Goal: Transaction & Acquisition: Book appointment/travel/reservation

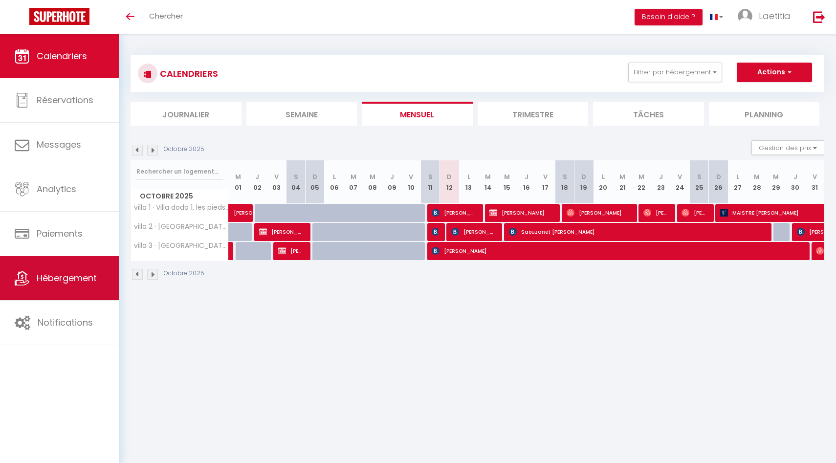
click at [81, 277] on link "Hébergement" at bounding box center [59, 278] width 119 height 44
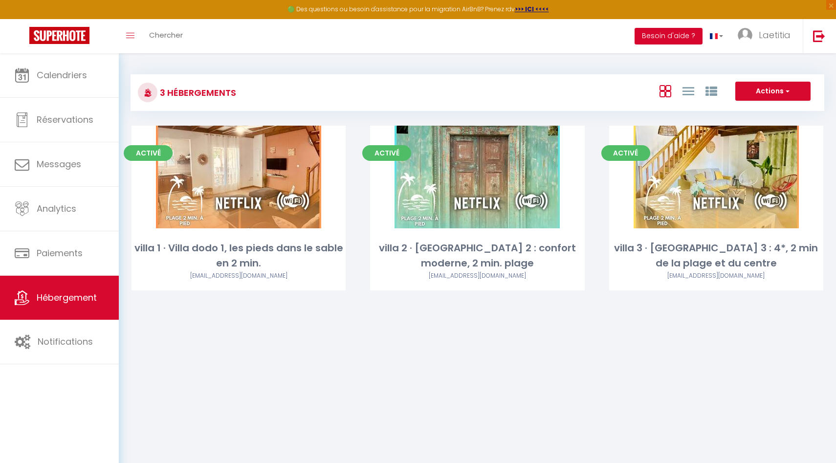
click at [645, 34] on button "Besoin d'aide ?" at bounding box center [668, 36] width 68 height 17
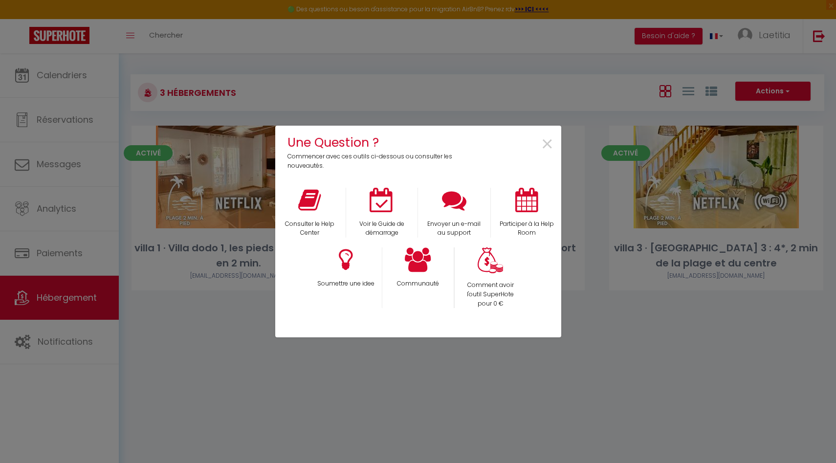
click at [537, 78] on div "Une Question ? Commencer avec ces outils ci-dessous ou consulter les nouveautés…" at bounding box center [418, 231] width 286 height 463
click at [548, 144] on span "×" at bounding box center [547, 144] width 13 height 31
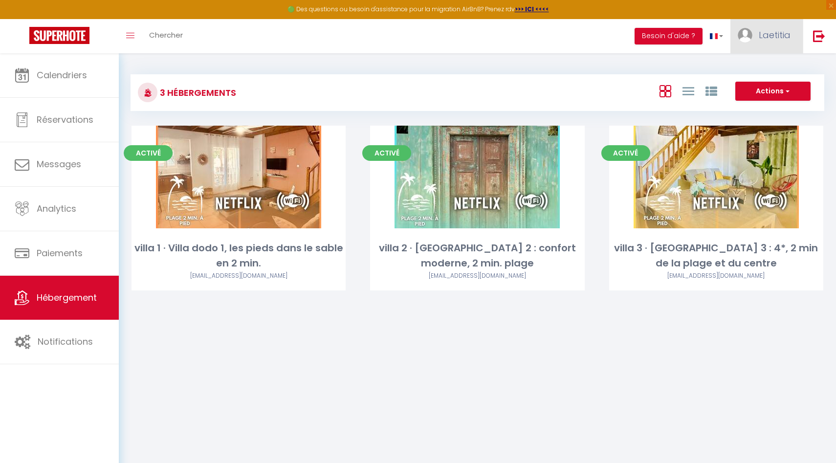
click at [645, 35] on span "Laetitia" at bounding box center [775, 35] width 32 height 12
click at [645, 71] on link "Paramètres" at bounding box center [763, 68] width 72 height 17
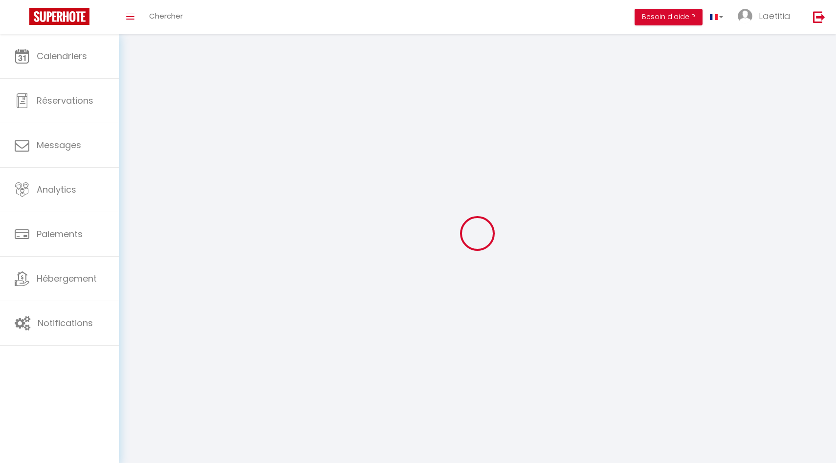
type input "Laetitia"
type input "velia"
type input "0692871763"
type input "11 Route Du Trou D’eau"
type input "97434"
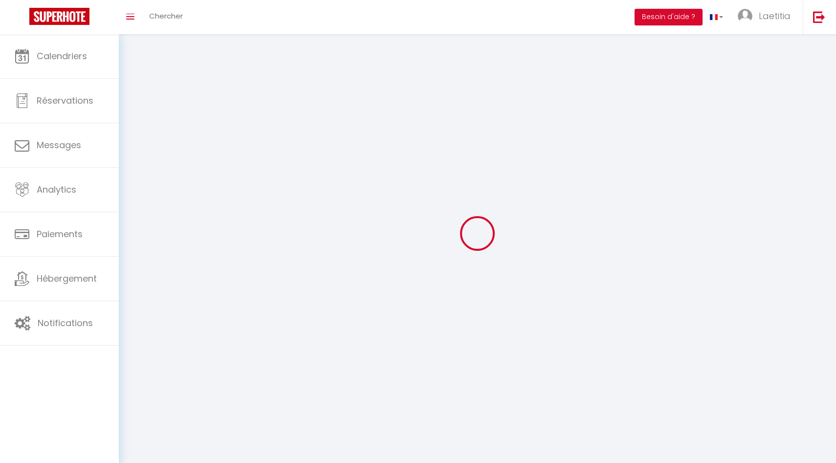
type input "Saint Gilles"
type input "cgOlwqFREmVxEbJUyfNaXBSQR"
type input "HdzEEndQBWeptEkQ0Qnl7L3QI"
type input "cgOlwqFREmVxEbJUyfNaXBSQR"
type input "HdzEEndQBWeptEkQ0Qnl7L3QI"
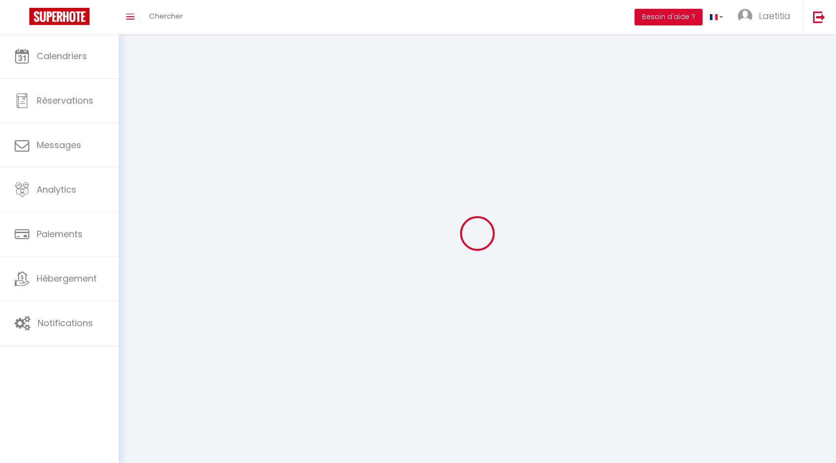
type input "https://app.superhote.com/#/get-available-rentals/HdzEEndQBWeptEkQ0Qnl7L3QI"
select select "177"
select select "28"
select select "fr"
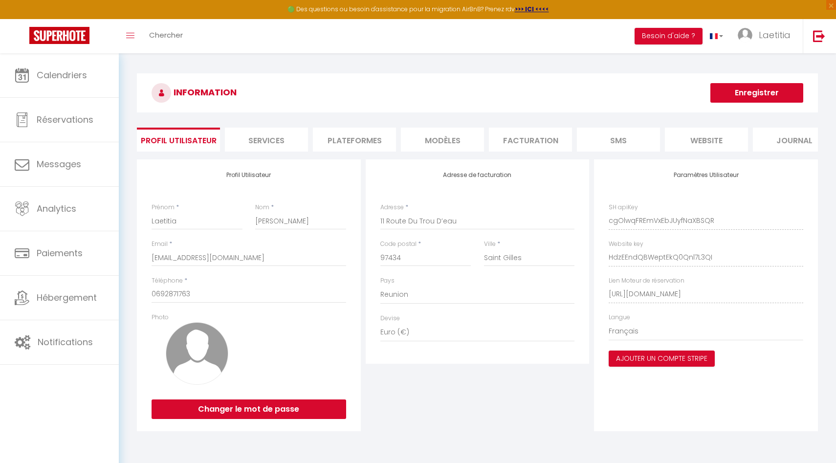
click at [645, 145] on li "website" at bounding box center [706, 140] width 83 height 24
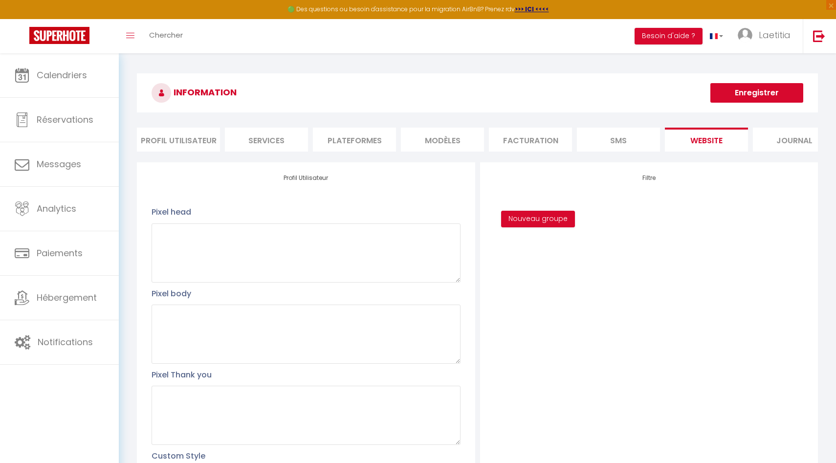
click at [365, 139] on li "Plateformes" at bounding box center [354, 140] width 83 height 24
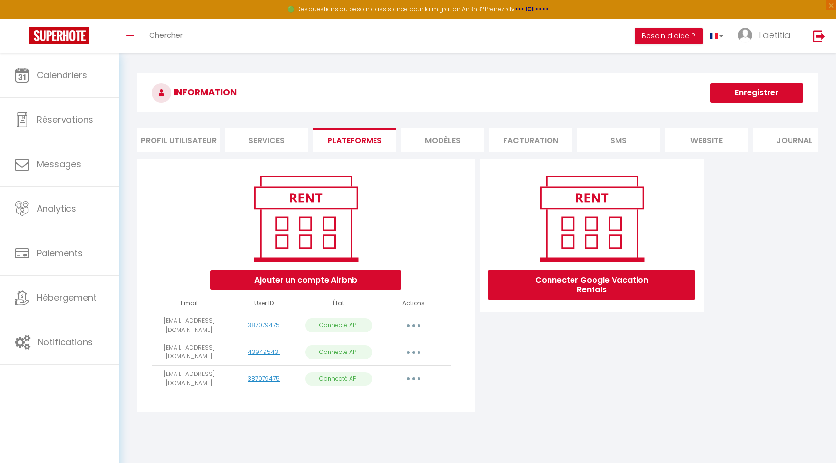
click at [174, 139] on li "Profil Utilisateur" at bounding box center [178, 140] width 83 height 24
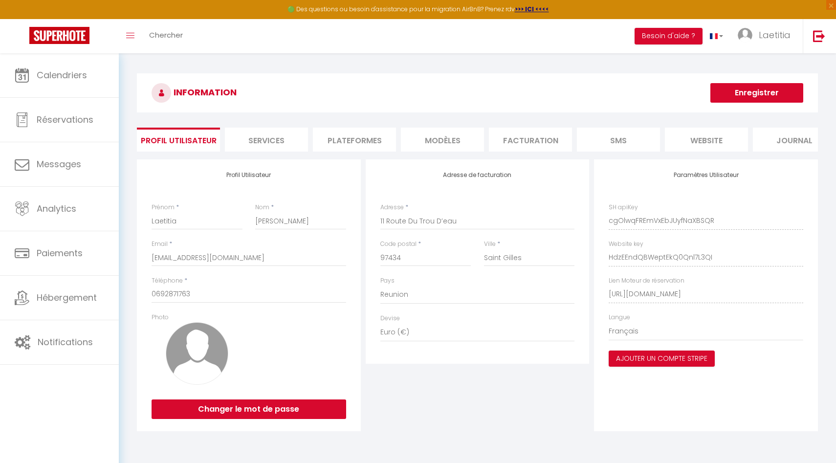
scroll to position [0, 85]
drag, startPoint x: 605, startPoint y: 292, endPoint x: 821, endPoint y: 298, distance: 215.6
click at [645, 277] on div "INFORMATION Enregistrer Profil Utilisateur Services Plateformes MODÈLES Factura…" at bounding box center [477, 253] width 694 height 361
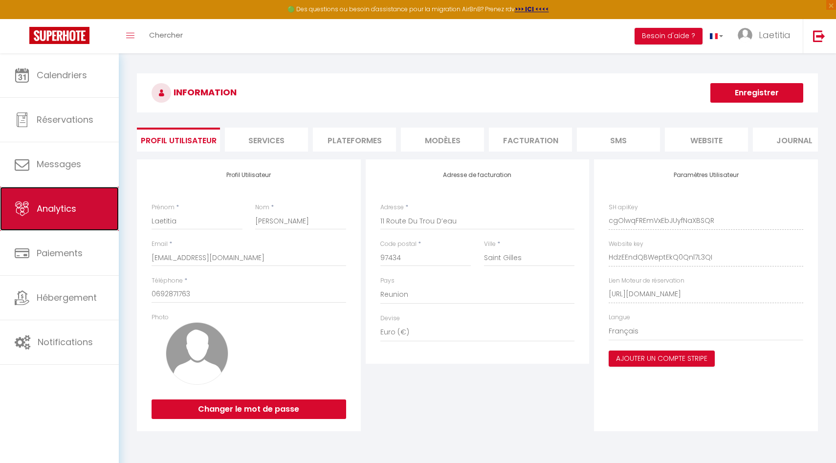
click at [62, 208] on span "Analytics" at bounding box center [57, 208] width 40 height 12
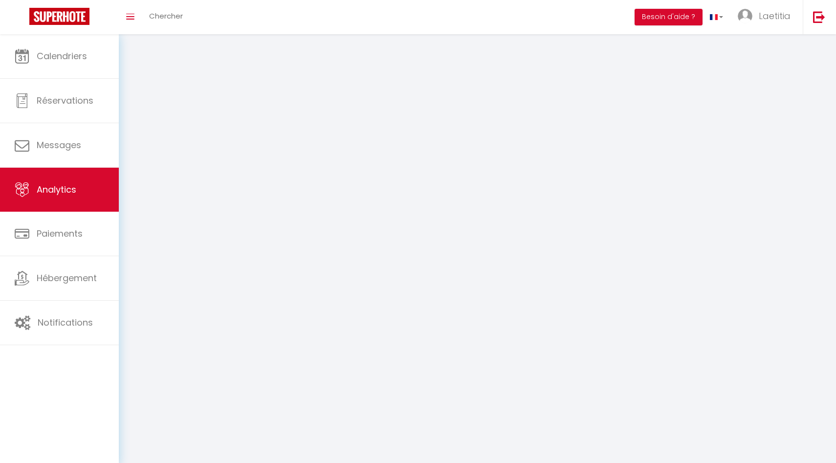
select select "2025"
select select "10"
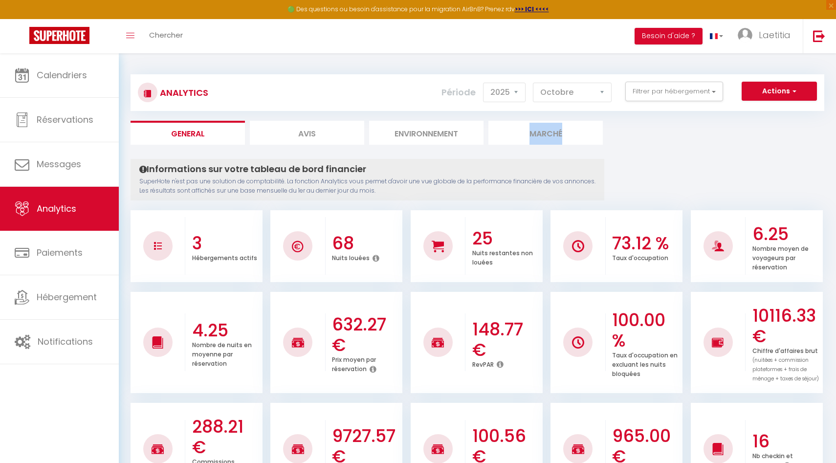
click at [530, 137] on li "Marché" at bounding box center [545, 133] width 114 height 24
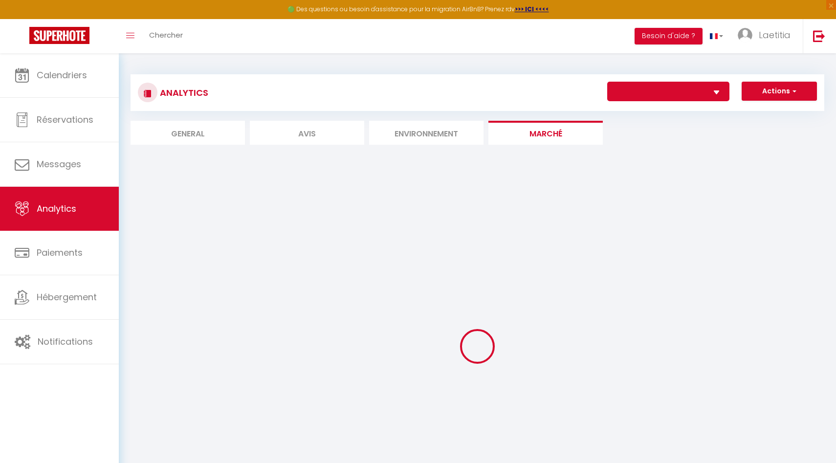
select select "77179"
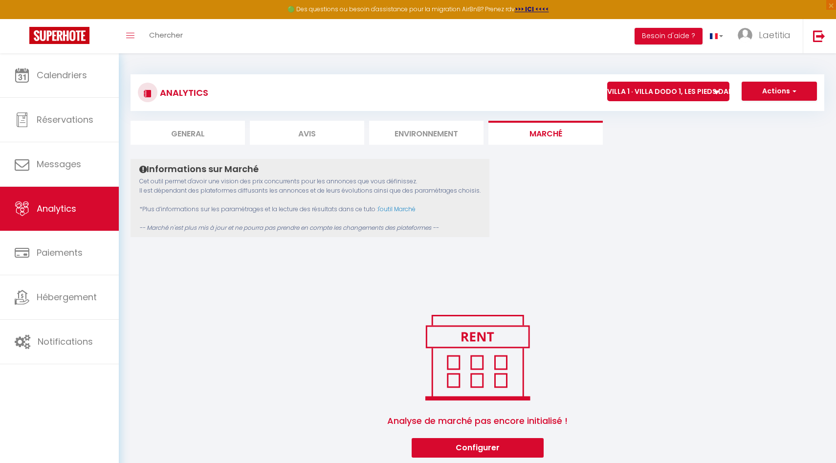
click at [428, 133] on li "Environnement" at bounding box center [426, 133] width 114 height 24
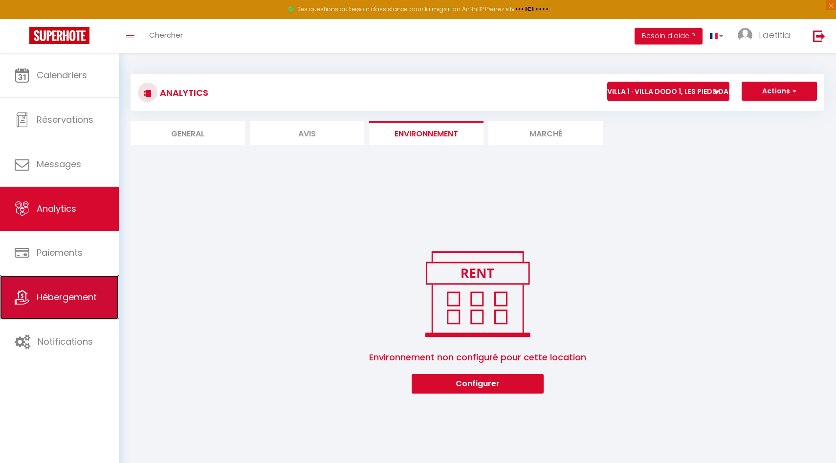
click at [67, 277] on span "Hébergement" at bounding box center [67, 297] width 60 height 12
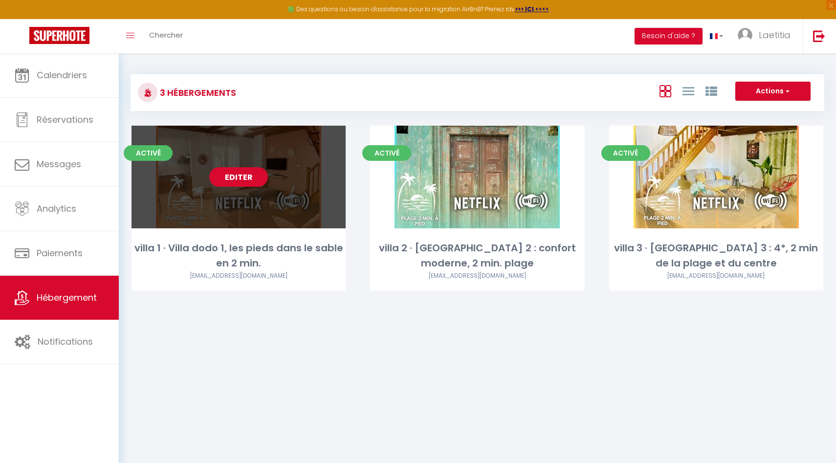
click at [251, 176] on link "Editer" at bounding box center [238, 177] width 59 height 20
select select "3"
select select "2"
select select "1"
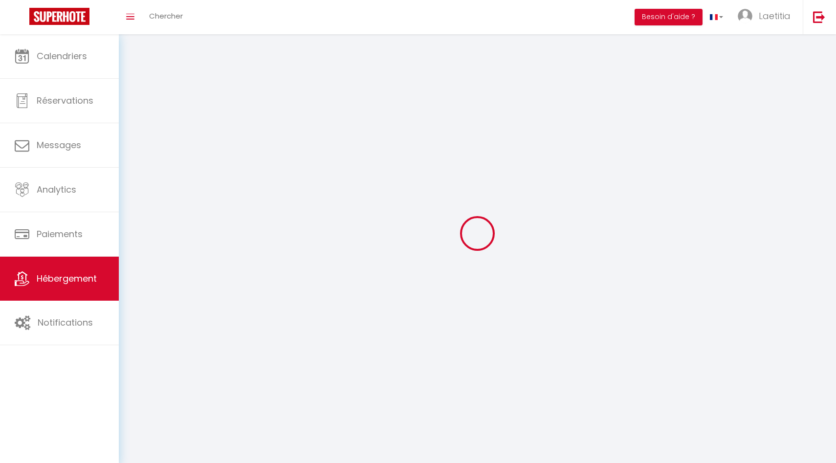
select select
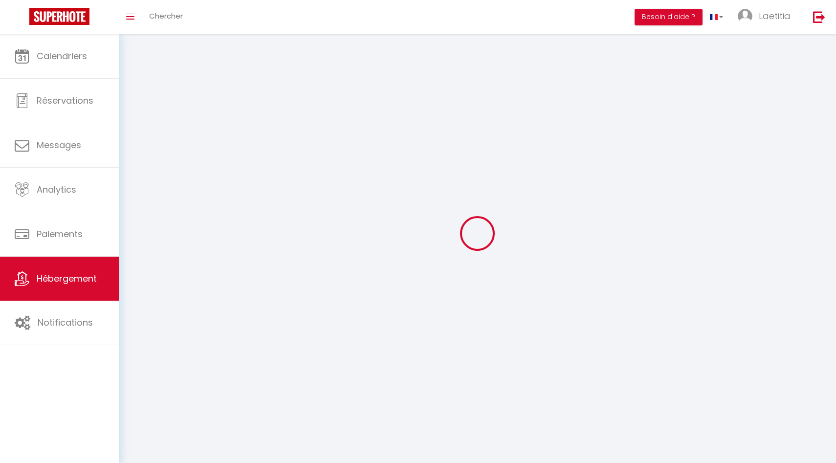
select select
checkbox input "false"
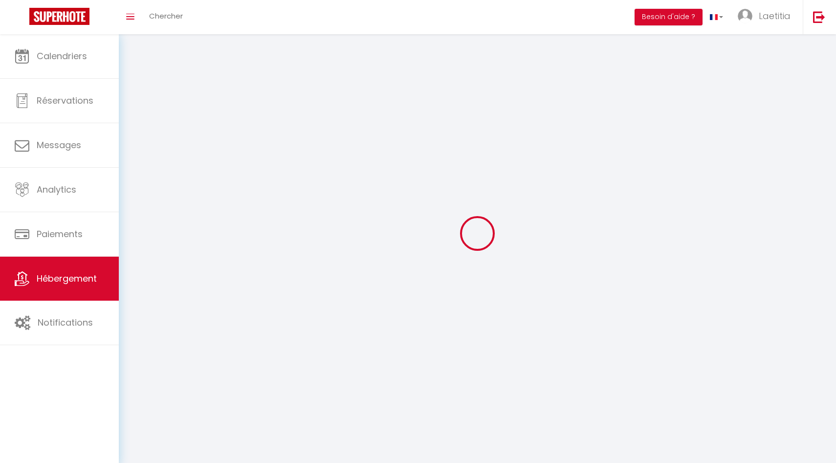
select select
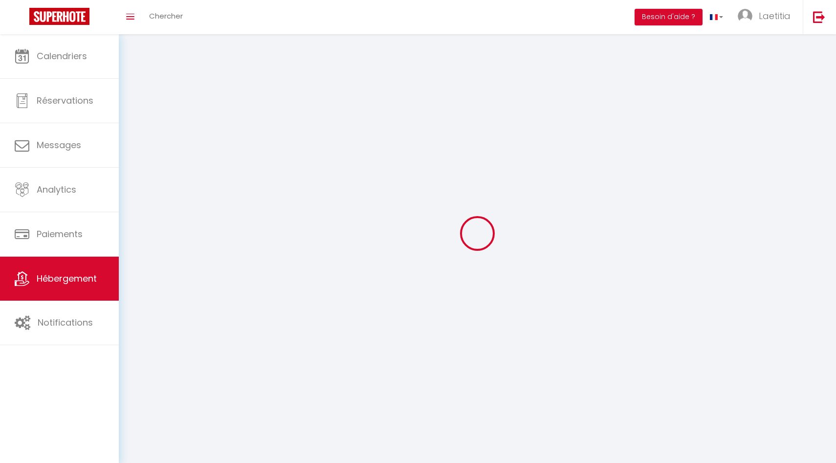
select select
checkbox input "false"
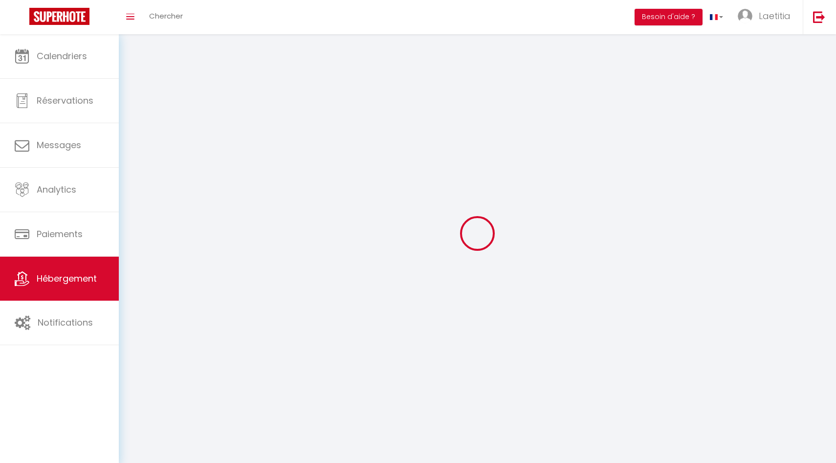
checkbox input "false"
select select
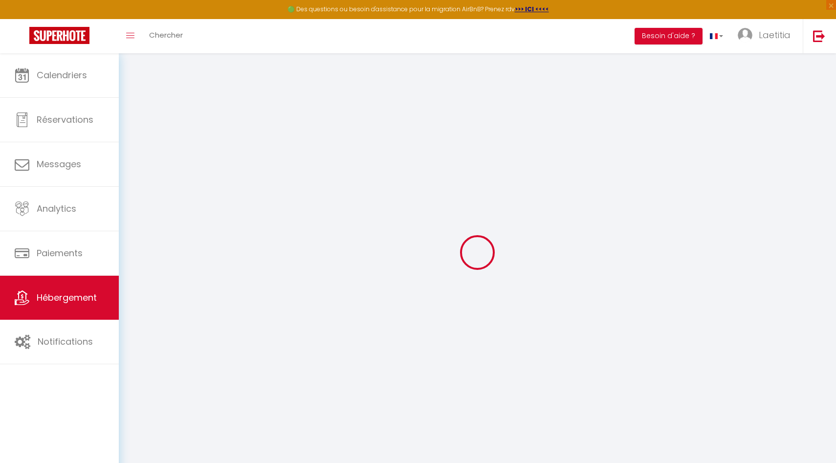
select select
type input "FRANCOIS BOULANGIER"
type input "20 CHEMIN DU PLATEAU"
type input "97410"
type input "SAINT PIERRE"
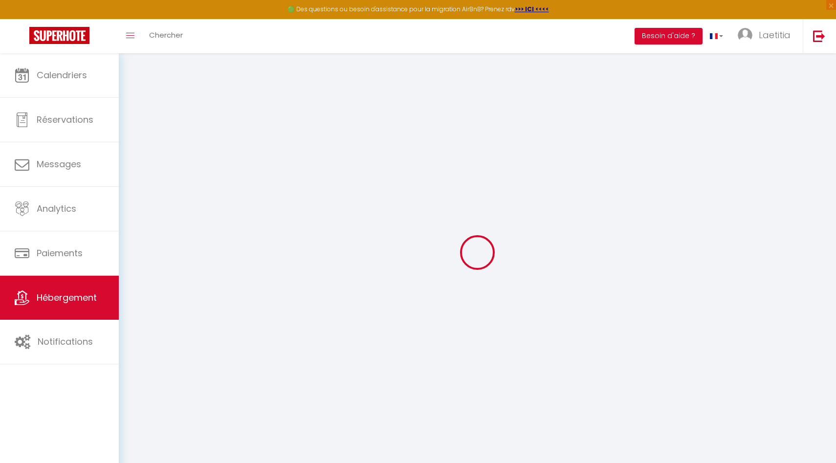
select select "177"
select select
checkbox input "false"
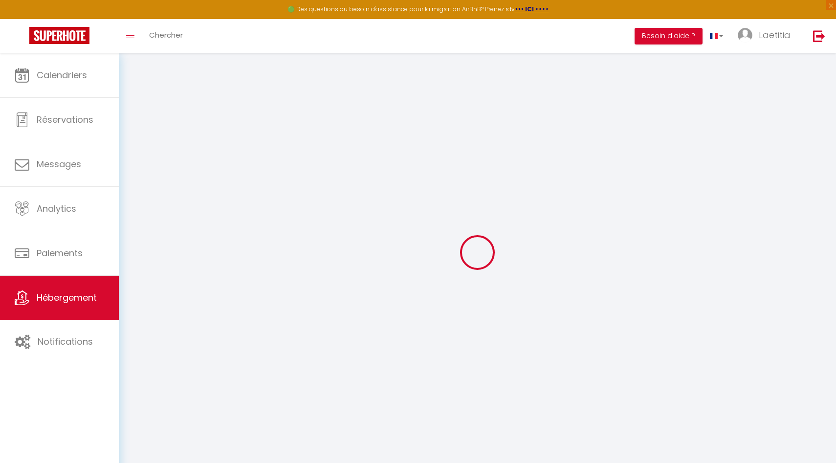
checkbox input "false"
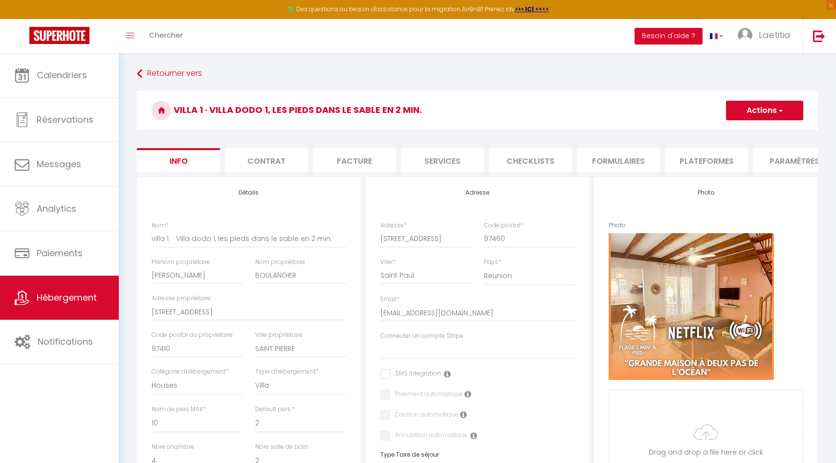
click at [342, 160] on li "Facture" at bounding box center [354, 160] width 83 height 24
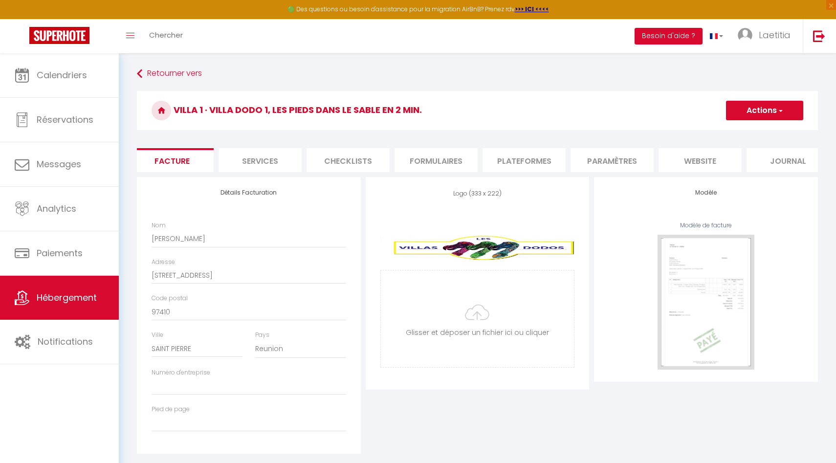
scroll to position [0, 199]
click at [645, 155] on li "website" at bounding box center [683, 160] width 83 height 24
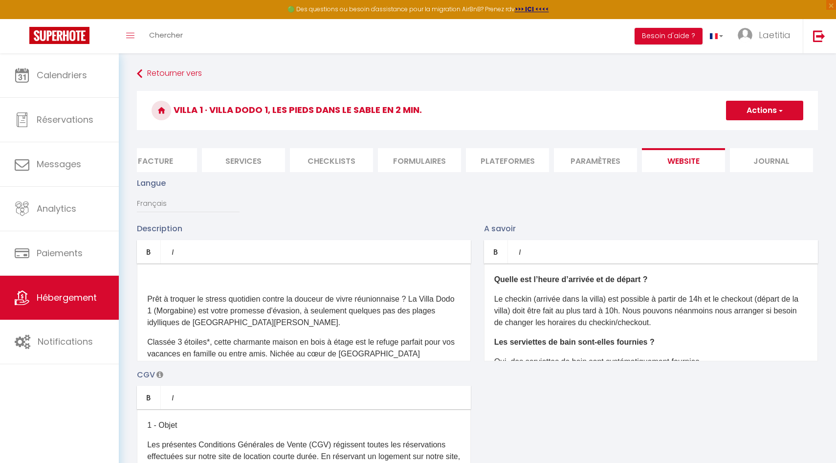
click at [239, 160] on li "Services" at bounding box center [243, 160] width 83 height 24
select select
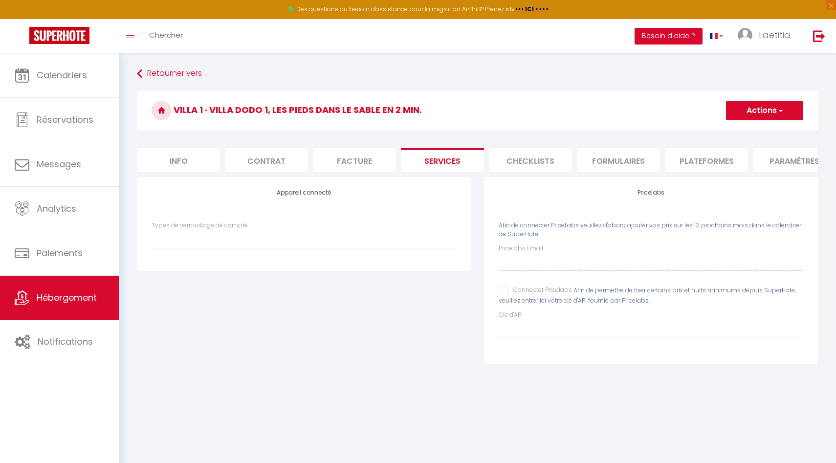
click at [283, 155] on li "Contrat" at bounding box center [266, 160] width 83 height 24
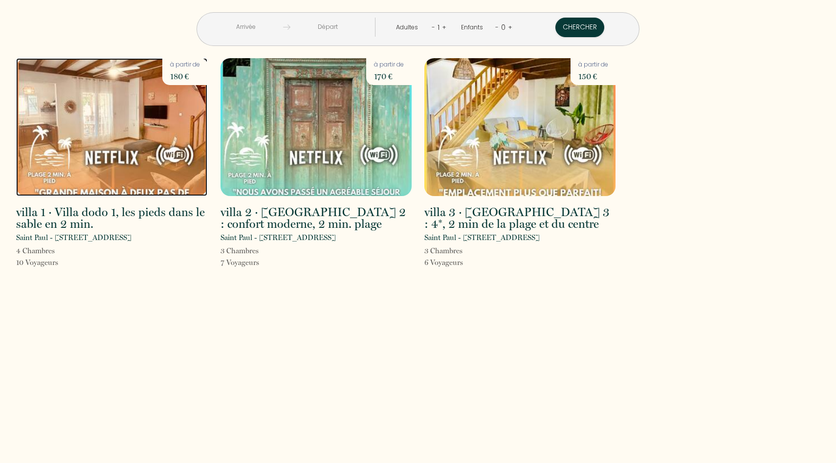
click at [111, 117] on img at bounding box center [111, 127] width 191 height 138
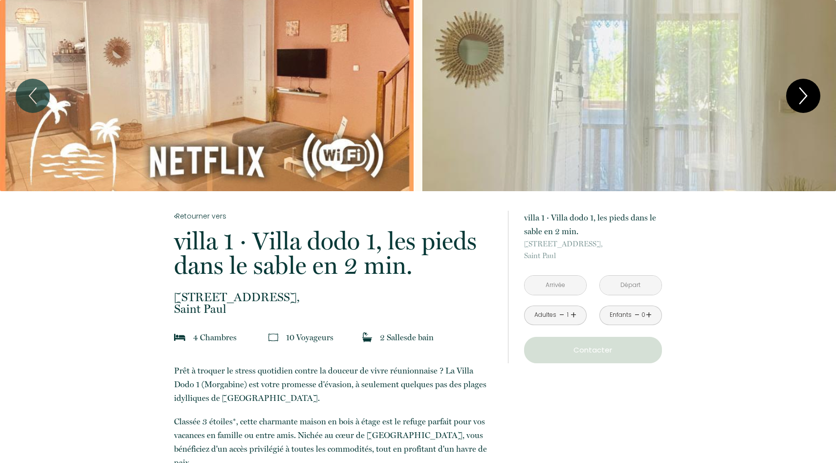
click at [805, 99] on icon "Next" at bounding box center [803, 95] width 21 height 29
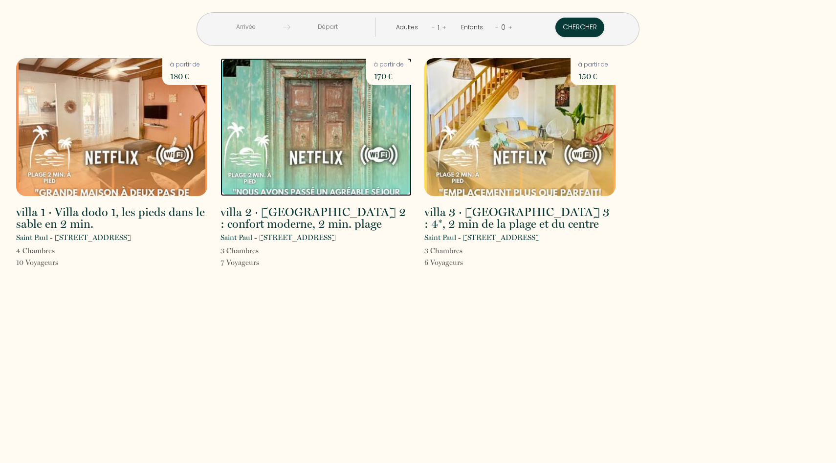
click at [321, 125] on img at bounding box center [315, 127] width 191 height 138
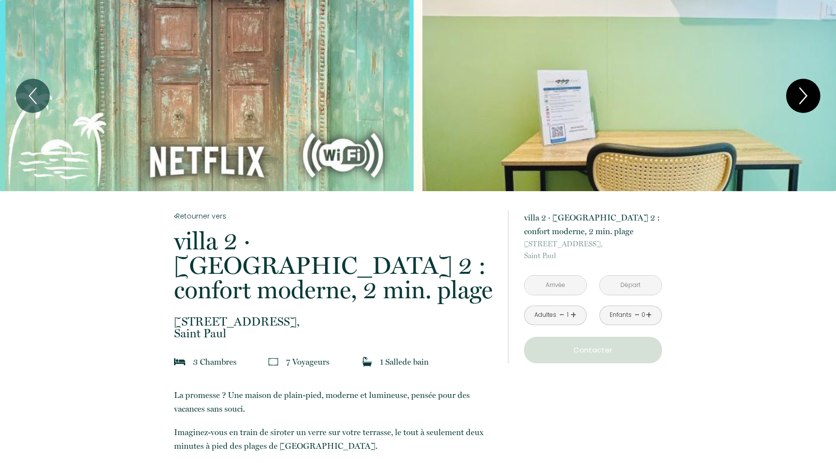
click at [812, 95] on icon "Next" at bounding box center [803, 95] width 21 height 29
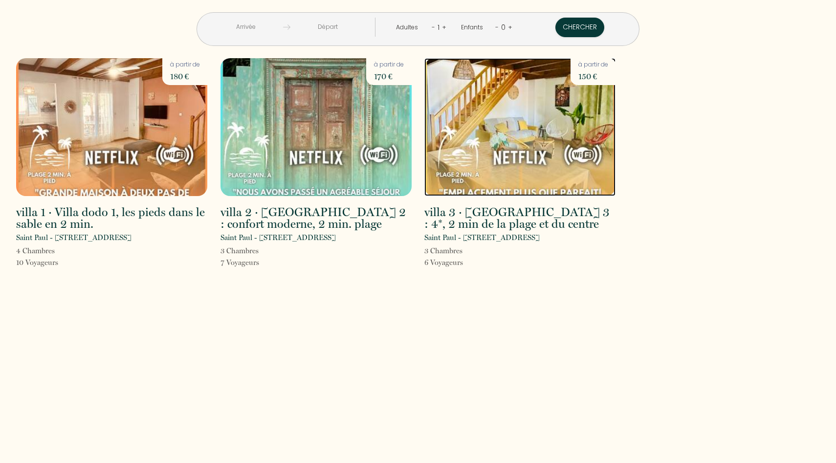
click at [540, 143] on img at bounding box center [519, 127] width 191 height 138
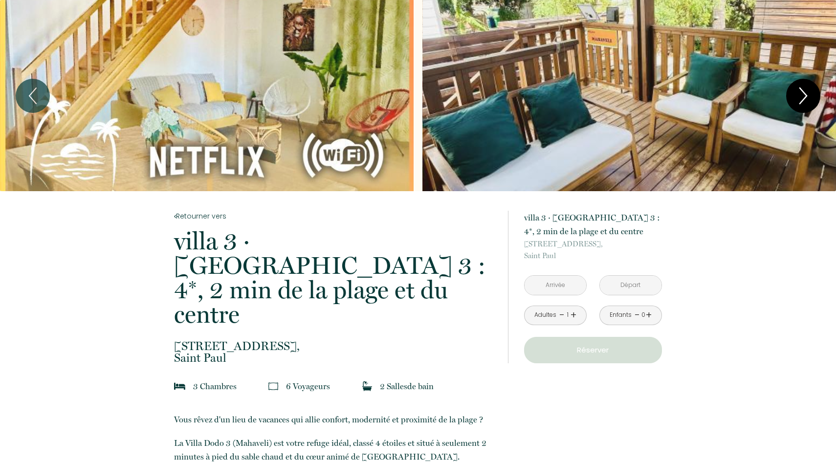
click at [806, 94] on icon "Next" at bounding box center [803, 96] width 7 height 16
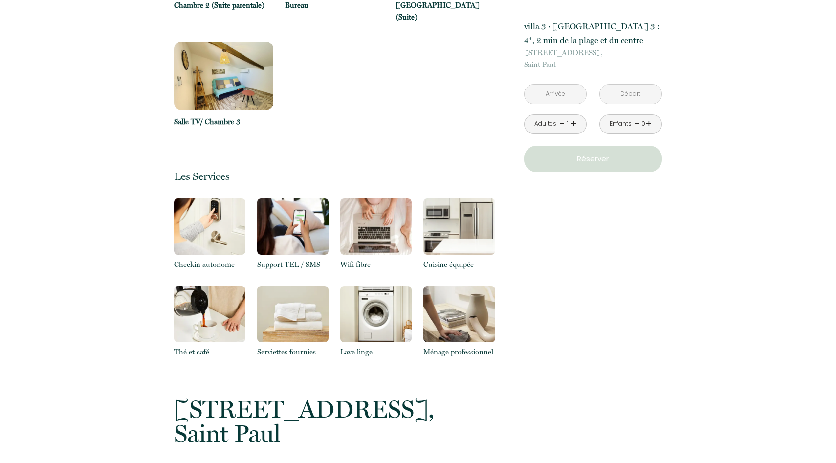
scroll to position [1073, 0]
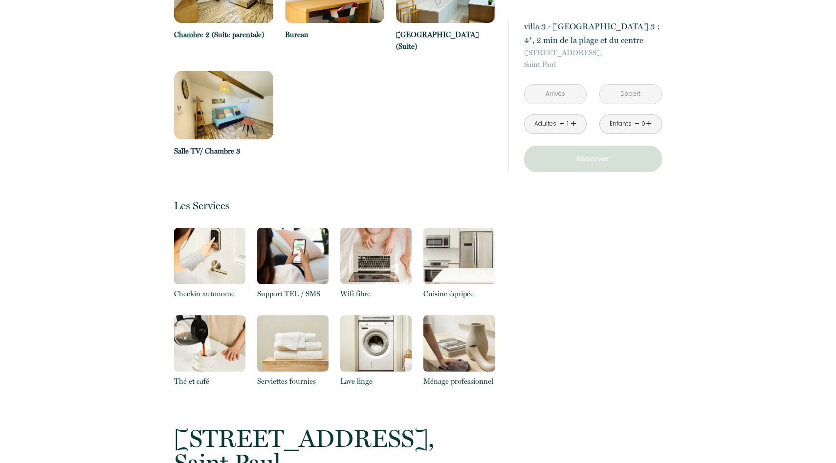
click at [580, 94] on input "text" at bounding box center [555, 94] width 62 height 19
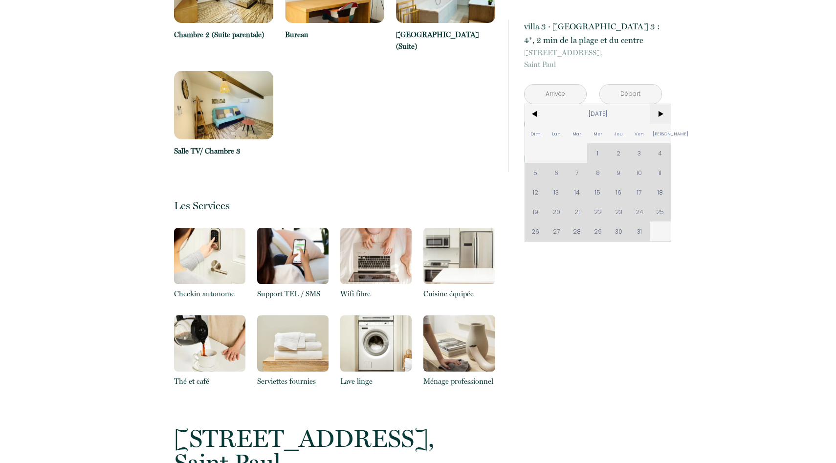
click at [661, 111] on span ">" at bounding box center [660, 114] width 21 height 20
click at [662, 108] on span ">" at bounding box center [660, 114] width 21 height 20
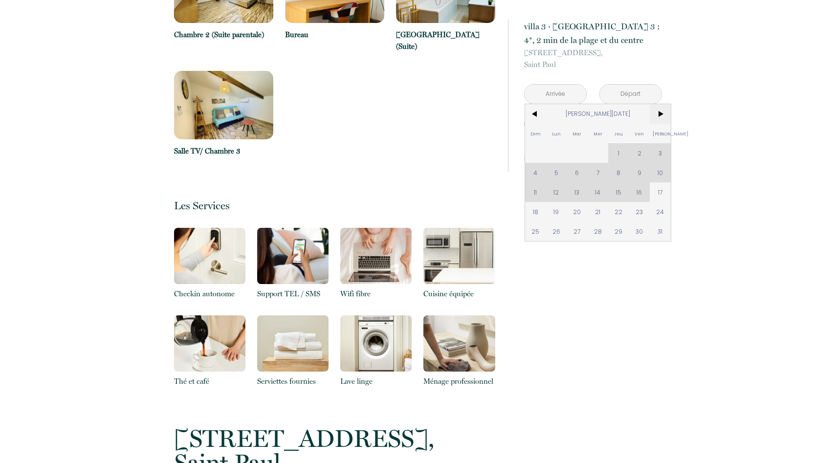
click at [665, 112] on span ">" at bounding box center [660, 114] width 21 height 20
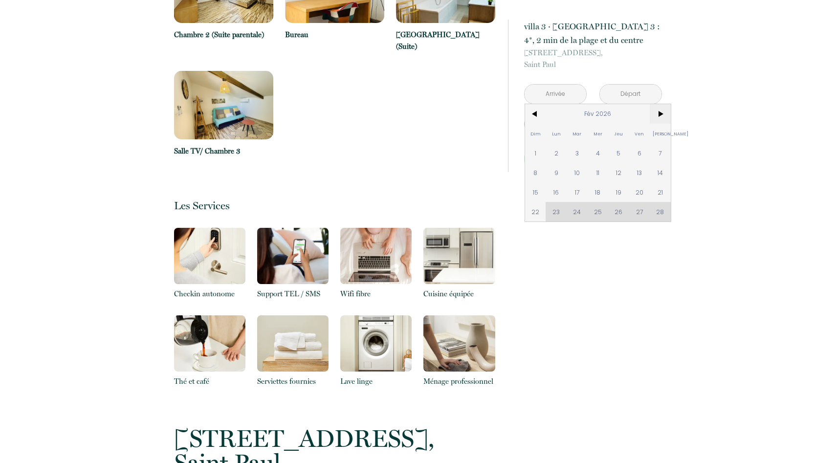
click at [661, 112] on span ">" at bounding box center [660, 114] width 21 height 20
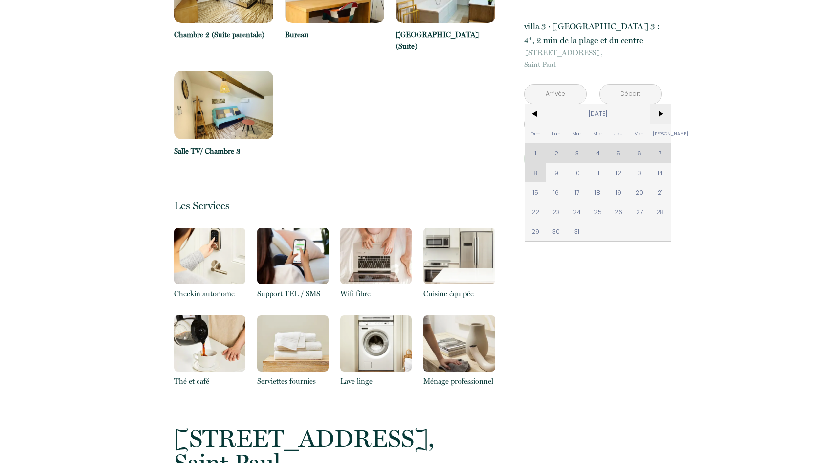
click at [661, 112] on span ">" at bounding box center [660, 114] width 21 height 20
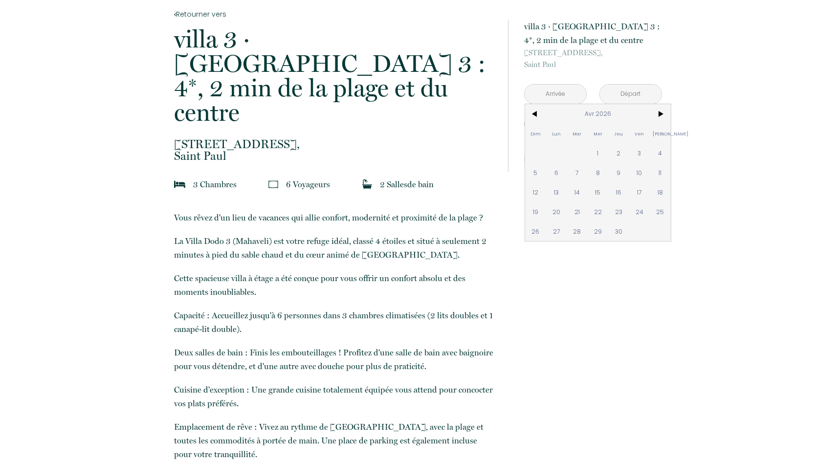
scroll to position [0, 0]
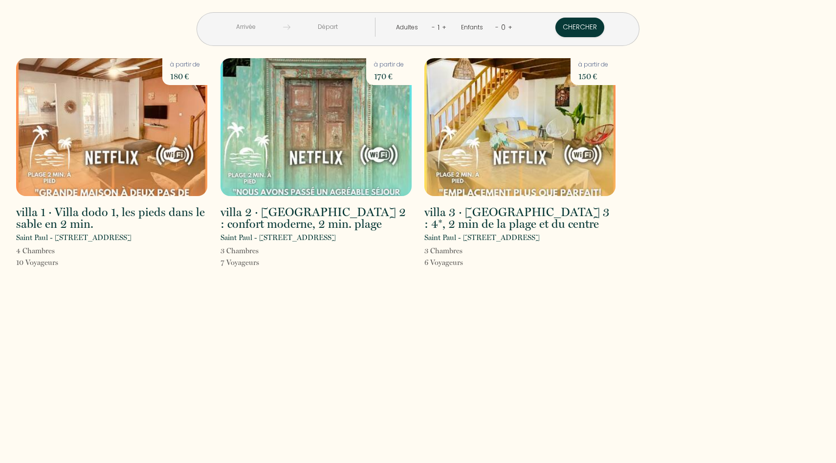
click at [283, 29] on input "text" at bounding box center [245, 27] width 75 height 19
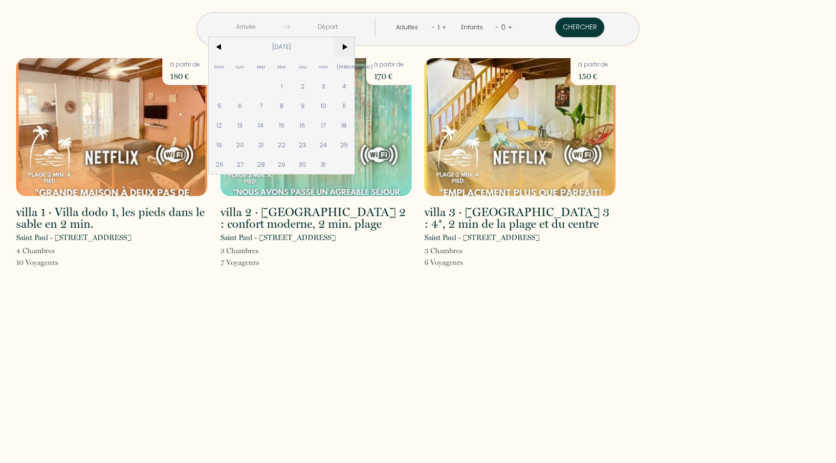
click at [355, 43] on span ">" at bounding box center [344, 47] width 21 height 20
click at [230, 49] on span "<" at bounding box center [219, 47] width 21 height 20
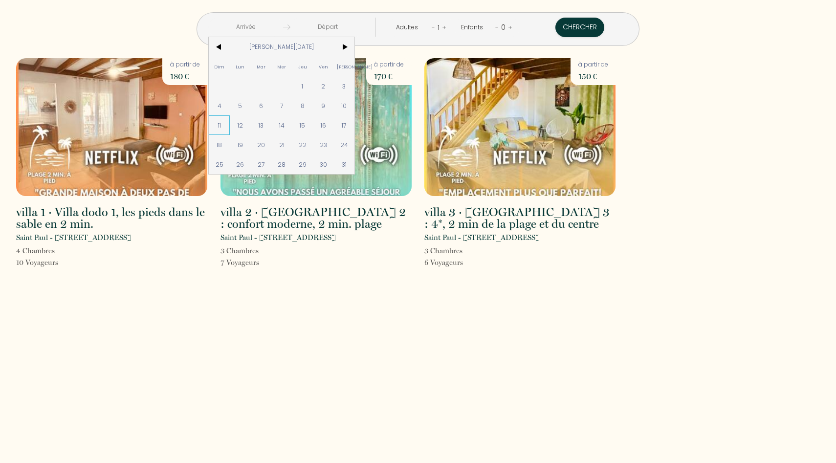
click at [230, 119] on span "11" at bounding box center [219, 125] width 21 height 20
type input "[DATE][PERSON_NAME]"
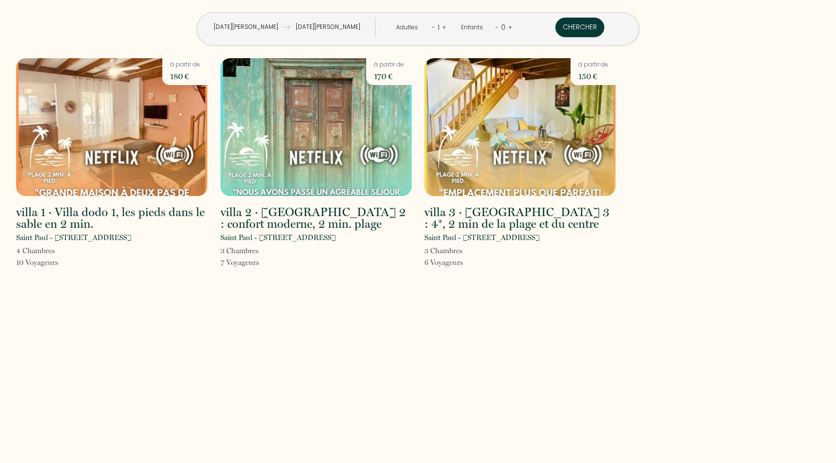
click at [355, 25] on input "[DATE][PERSON_NAME]" at bounding box center [327, 27] width 75 height 19
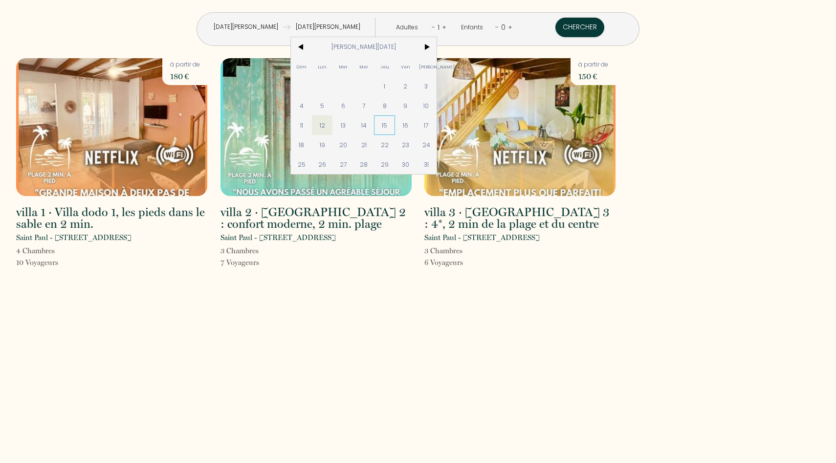
click at [395, 127] on span "15" at bounding box center [384, 125] width 21 height 20
type input "[DATE][PERSON_NAME]"
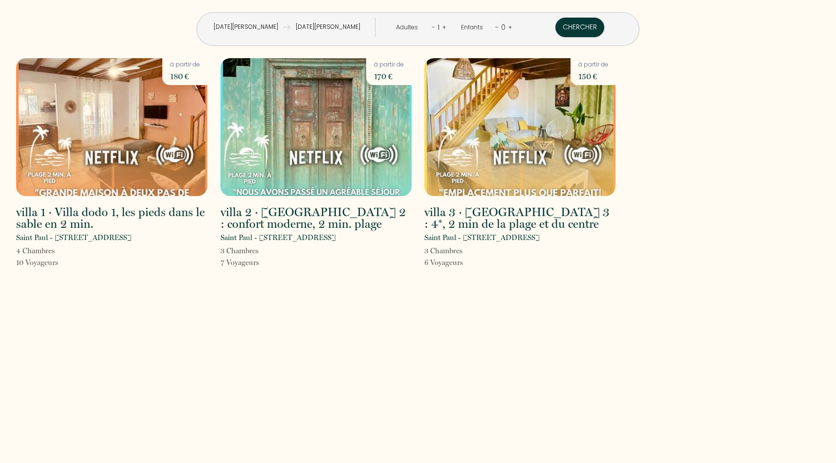
click at [442, 27] on link "+" at bounding box center [444, 26] width 4 height 9
click at [556, 28] on button "Chercher" at bounding box center [580, 28] width 49 height 20
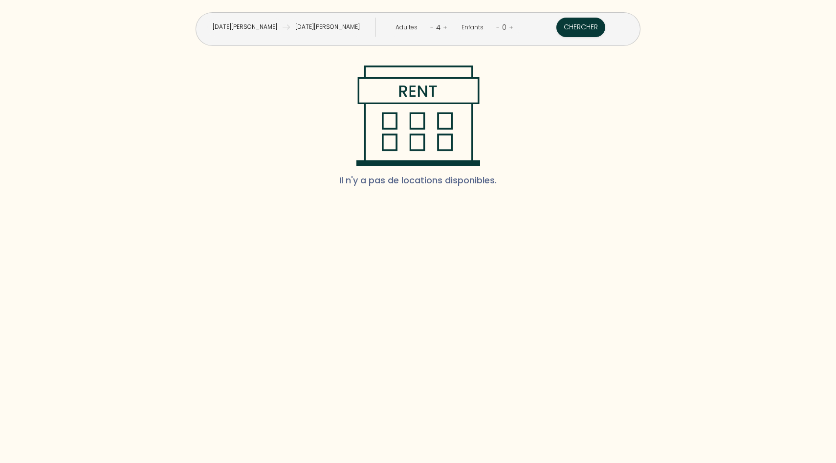
click at [282, 22] on input "[DATE][PERSON_NAME]" at bounding box center [244, 27] width 75 height 19
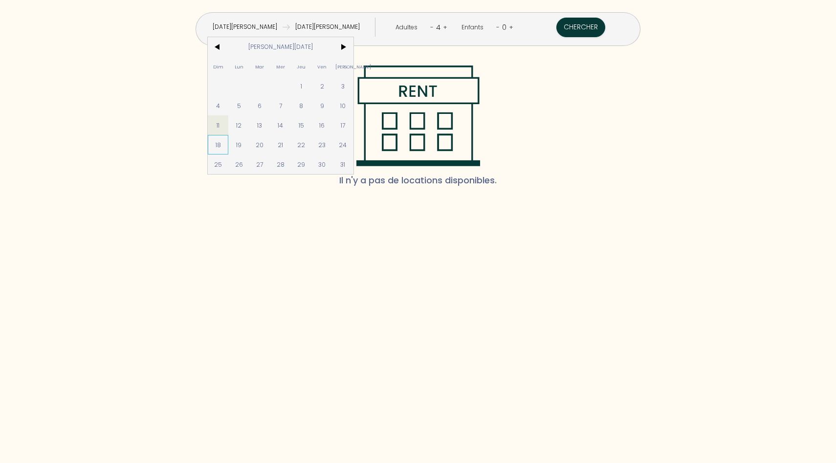
click at [229, 140] on span "18" at bounding box center [218, 145] width 21 height 20
type input "[DATE][PERSON_NAME]"
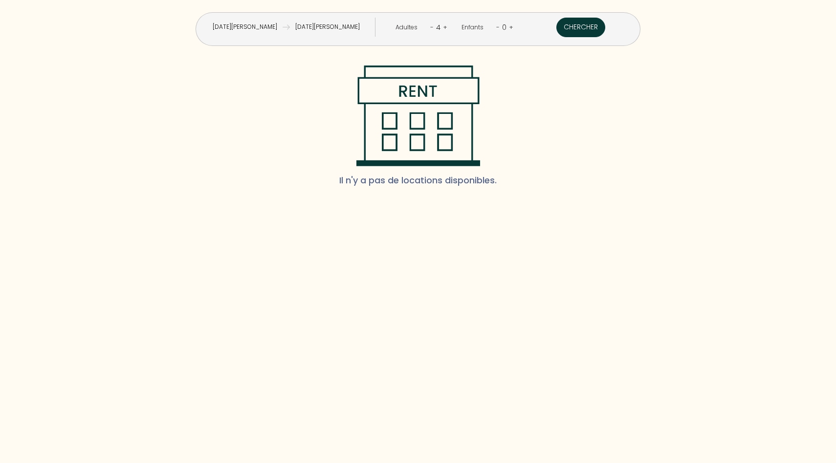
click at [556, 25] on button "Chercher" at bounding box center [580, 28] width 49 height 20
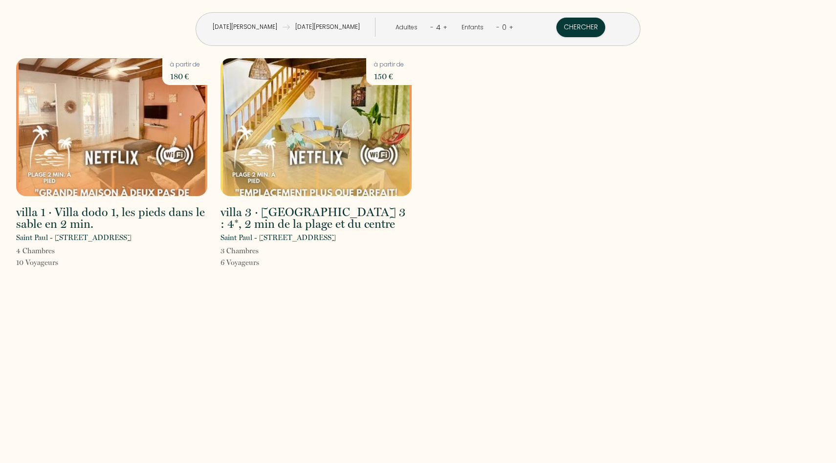
click at [282, 27] on input "[DATE][PERSON_NAME]" at bounding box center [244, 27] width 75 height 19
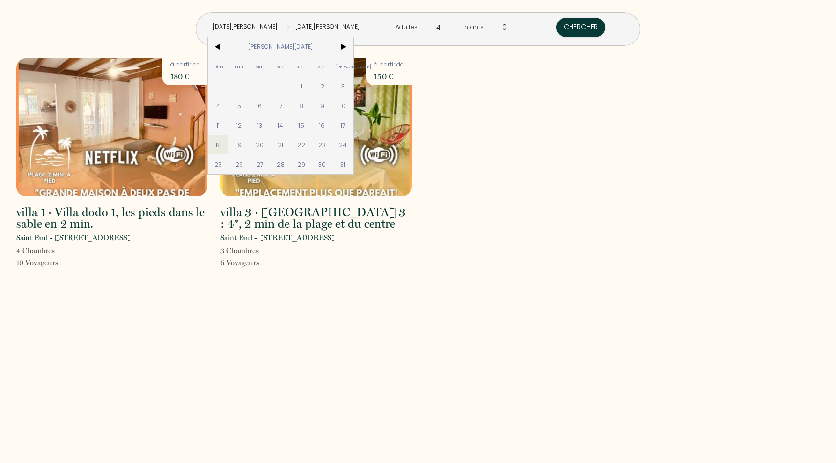
click at [477, 123] on div "villa 1 · Villa dodo 1, les pieds dans le sable en 2 min. [GEOGRAPHIC_DATA] - […" at bounding box center [418, 169] width 816 height 223
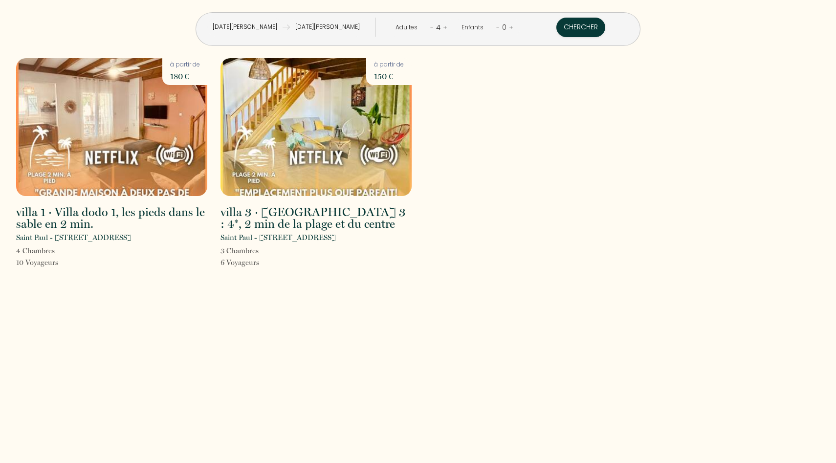
click at [443, 24] on link "+" at bounding box center [445, 26] width 4 height 9
click at [556, 26] on button "Chercher" at bounding box center [580, 28] width 49 height 20
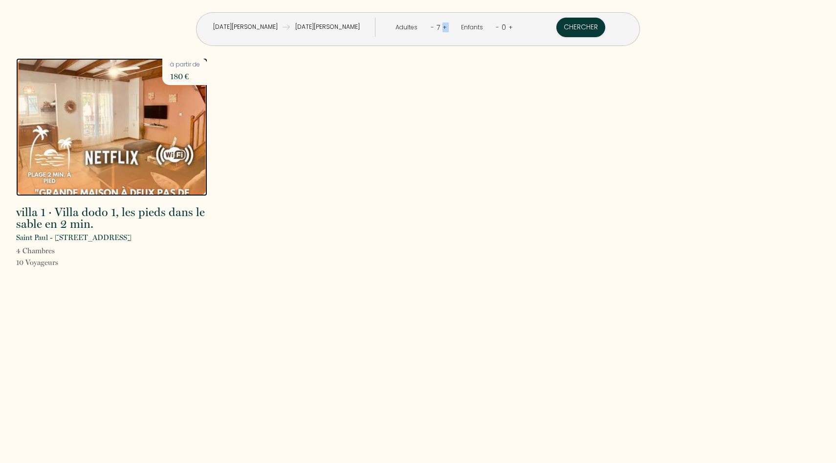
click at [132, 158] on img at bounding box center [111, 127] width 191 height 138
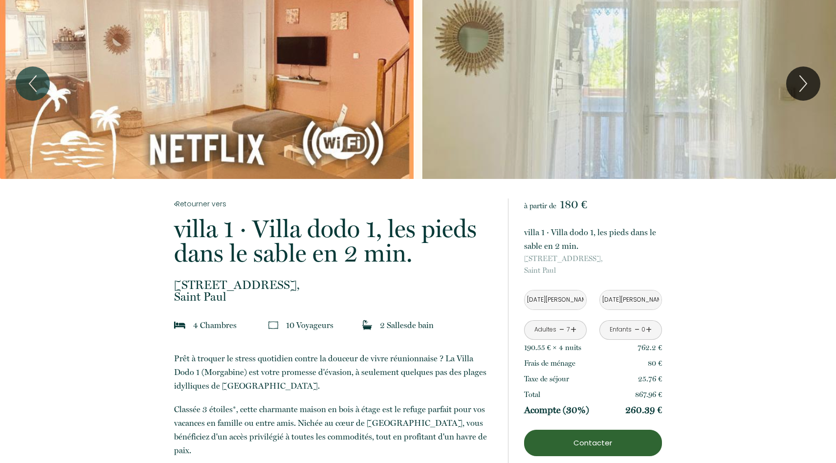
scroll to position [14, 0]
